Goal: Task Accomplishment & Management: Use online tool/utility

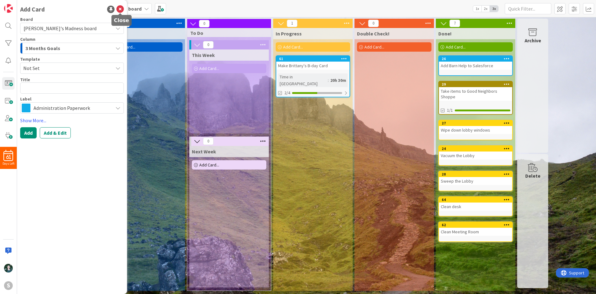
click at [120, 9] on icon at bounding box center [120, 9] width 7 height 7
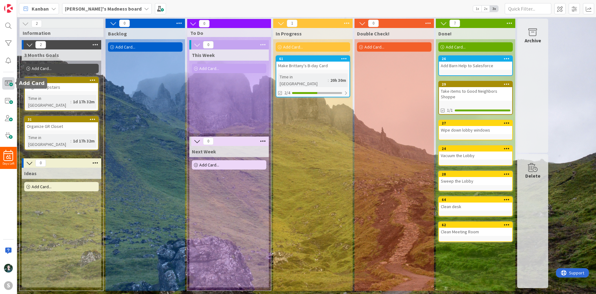
click at [12, 81] on span at bounding box center [8, 83] width 12 height 12
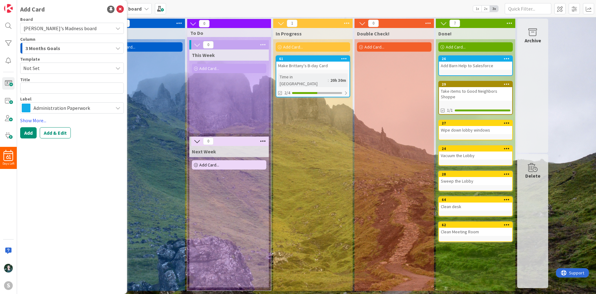
click at [65, 107] on span "Administration Paperwork" at bounding box center [72, 107] width 76 height 9
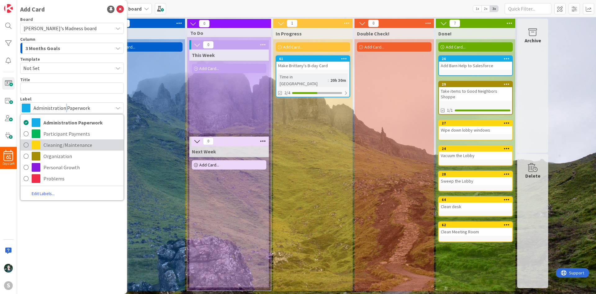
click at [72, 140] on span "Cleaning/Maintenance" at bounding box center [81, 144] width 77 height 9
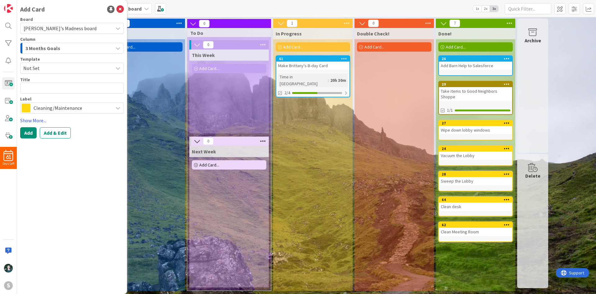
click at [58, 50] on span "3 Months Goals" at bounding box center [42, 48] width 35 height 8
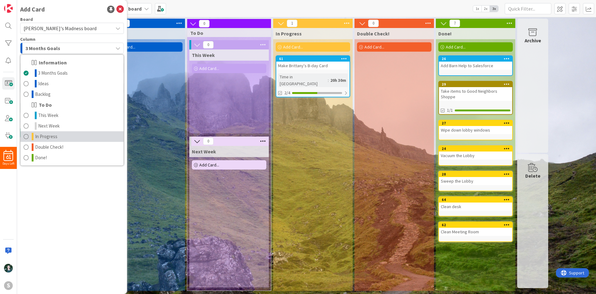
click at [66, 134] on link "In Progress" at bounding box center [72, 136] width 103 height 11
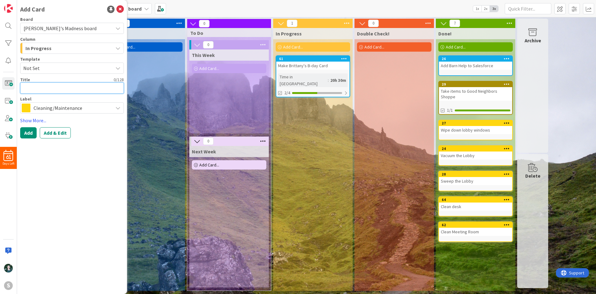
click at [67, 84] on textarea at bounding box center [72, 87] width 104 height 11
type textarea "x"
type textarea "H"
type textarea "x"
type textarea "He"
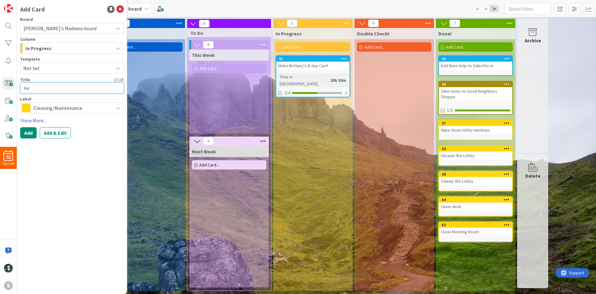
type textarea "x"
type textarea "Hel"
type textarea "x"
type textarea "Help"
type textarea "x"
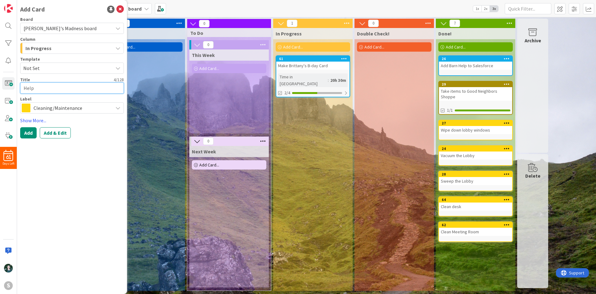
type textarea "Help"
type textarea "x"
type textarea "Help s"
type textarea "x"
type textarea "Help se"
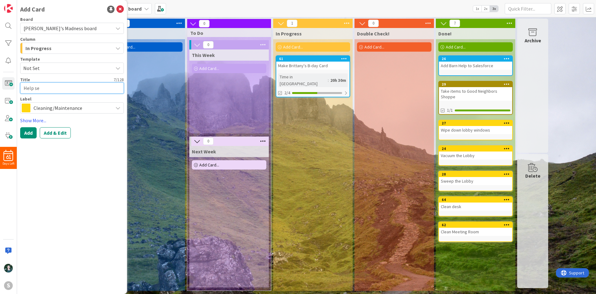
type textarea "x"
type textarea "Help set"
type textarea "x"
type textarea "Help set"
type textarea "x"
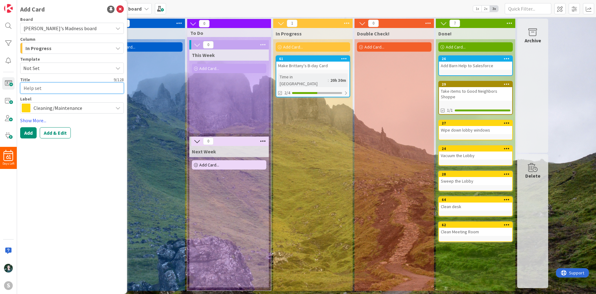
type textarea "Help set u"
type textarea "x"
type textarea "Help set up"
type textarea "x"
type textarea "Help set up"
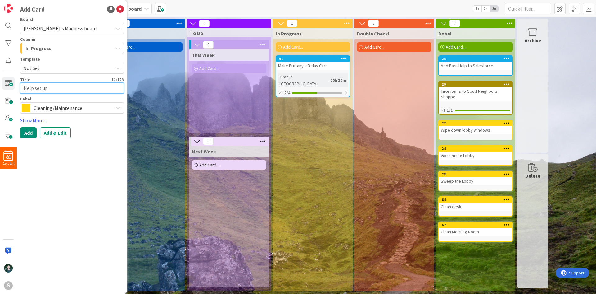
type textarea "x"
type textarea "Help set up G"
type textarea "x"
type textarea "Help set up Gr"
type textarea "x"
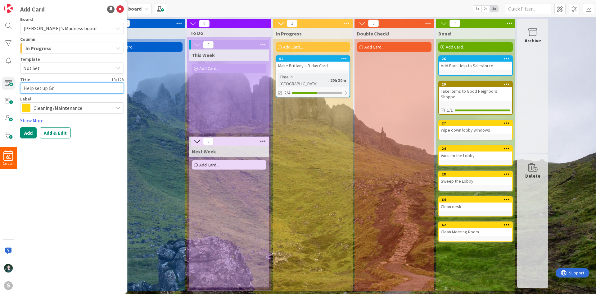
type textarea "Help set up Gre"
type textarea "x"
type textarea "Help set up Grea"
type textarea "x"
type textarea "Help set up Great"
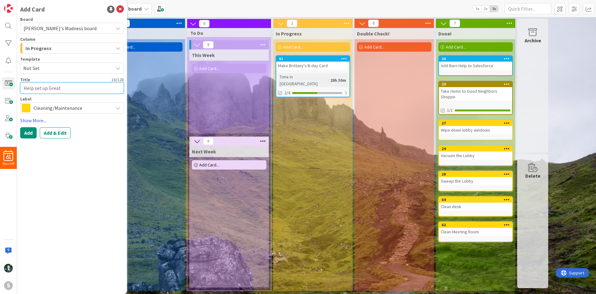
type textarea "x"
type textarea "Help set up Great"
type textarea "x"
type textarea "Help set up Great R"
type textarea "x"
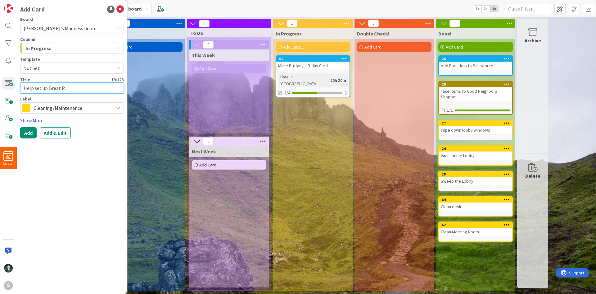
type textarea "Help set up Great Ro"
type textarea "x"
type textarea "Help set up [GEOGRAPHIC_DATA]"
type textarea "x"
type textarea "Help set up Great Room"
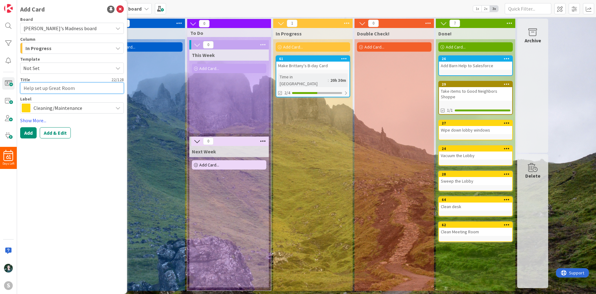
type textarea "x"
type textarea "Help set up Great Room"
type textarea "x"
type textarea "Help set up Great Room f"
type textarea "x"
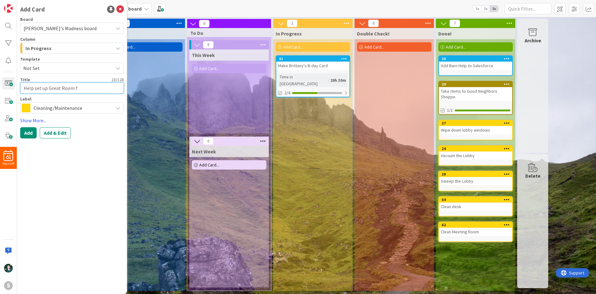
type textarea "Help set up Great Room fo"
type textarea "x"
type textarea "Help set up Great Room for"
type textarea "x"
type textarea "Help set up Great Room for"
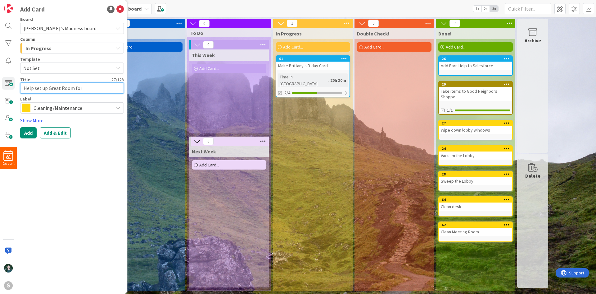
type textarea "x"
type textarea "Help set up Great Room for T"
type textarea "x"
type textarea "Help set up Great Room for To"
type textarea "x"
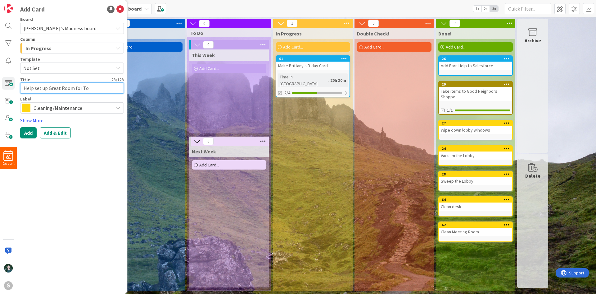
type textarea "Help set up Great Room for Tou"
type textarea "x"
type textarea "Help set up Great Room for Tour"
click at [34, 118] on link "Show More..." at bounding box center [72, 120] width 104 height 7
type textarea "x"
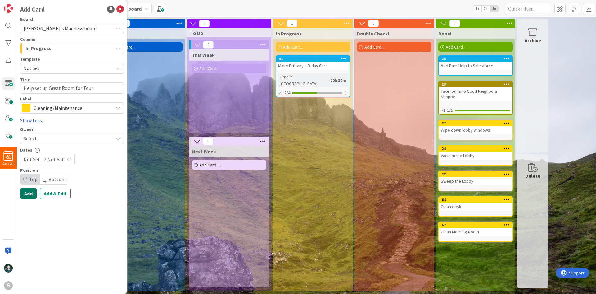
click at [33, 194] on button "Add" at bounding box center [28, 193] width 16 height 11
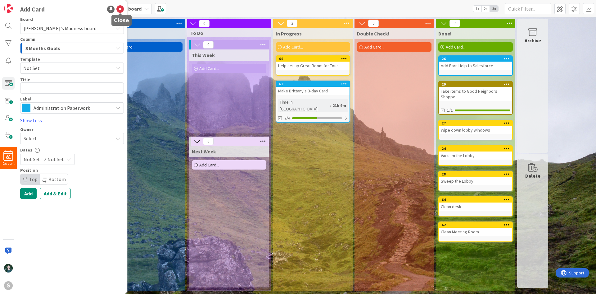
click at [120, 8] on icon at bounding box center [120, 9] width 7 height 7
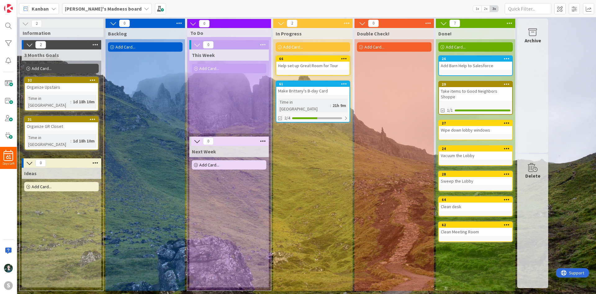
click at [334, 68] on div "Help set up Great Room for Tour" at bounding box center [312, 66] width 73 height 8
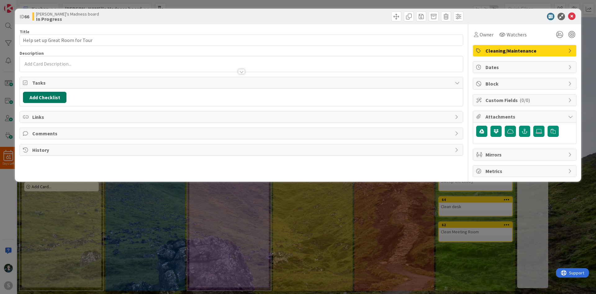
click at [41, 100] on button "Add Checklist" at bounding box center [44, 97] width 43 height 11
click at [61, 124] on input at bounding box center [74, 126] width 96 height 11
type input "Organization"
click at [58, 98] on button "Add Checklist" at bounding box center [44, 97] width 43 height 11
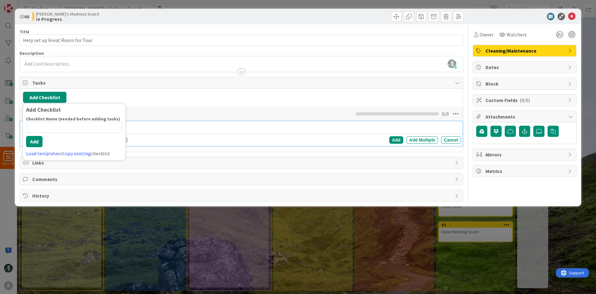
click at [182, 124] on p at bounding box center [246, 126] width 426 height 7
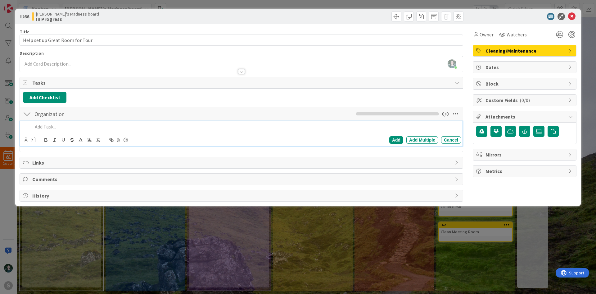
click at [42, 128] on p at bounding box center [246, 126] width 426 height 7
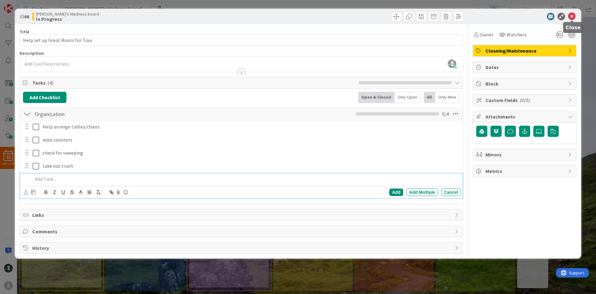
click at [572, 16] on icon at bounding box center [572, 16] width 7 height 7
